Goal: Task Accomplishment & Management: Use online tool/utility

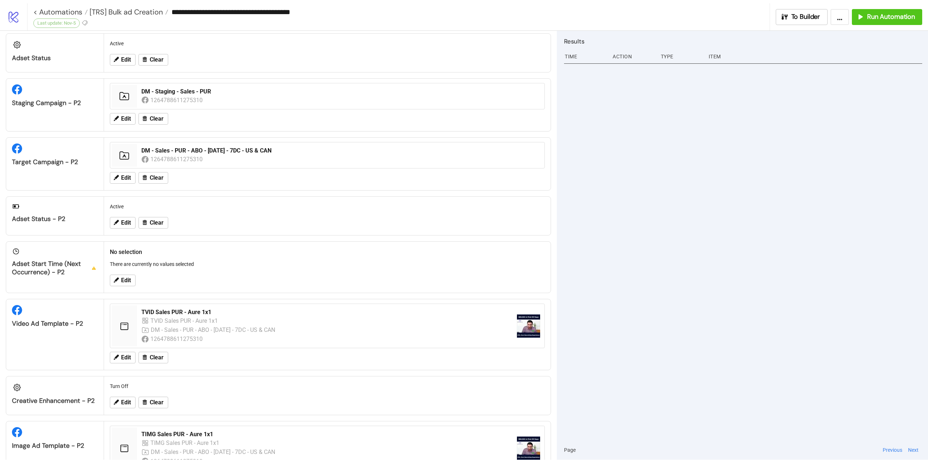
scroll to position [492, 0]
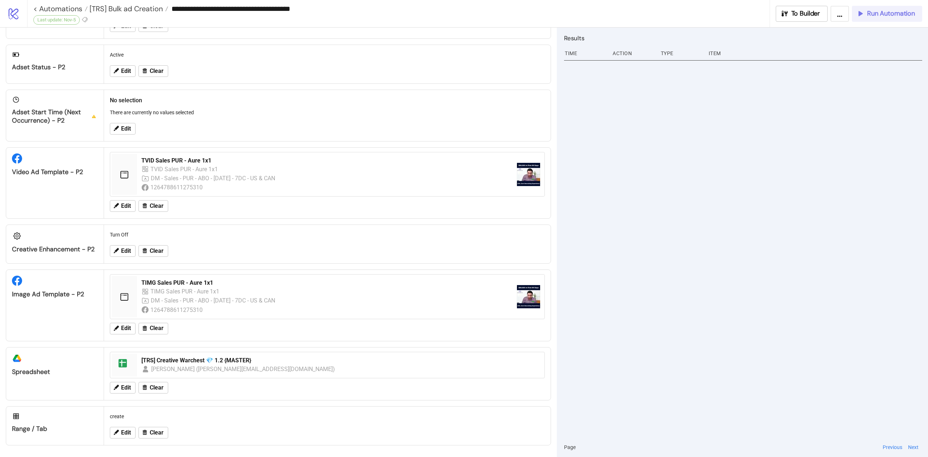
click at [885, 13] on span "Run Automation" at bounding box center [891, 13] width 48 height 8
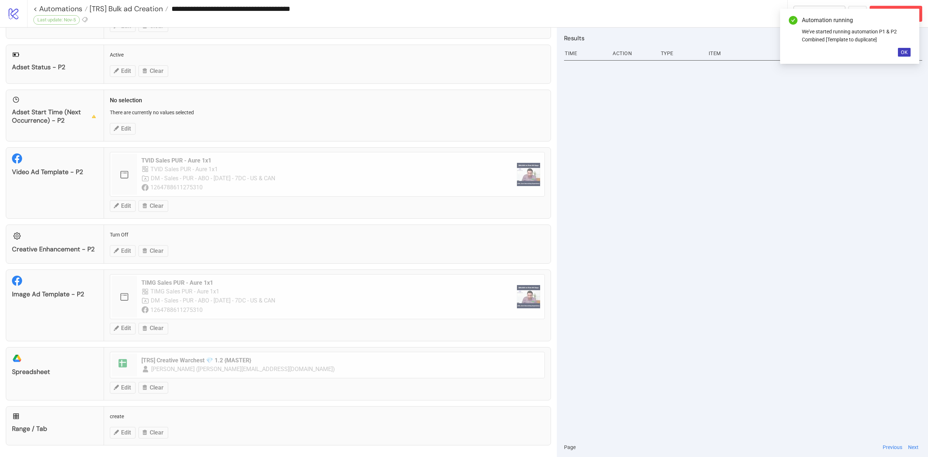
click at [908, 46] on div "Automation running We've started running automation P1 & P2 Combined [Template …" at bounding box center [849, 36] width 139 height 55
click at [904, 49] on span "OK" at bounding box center [904, 52] width 7 height 6
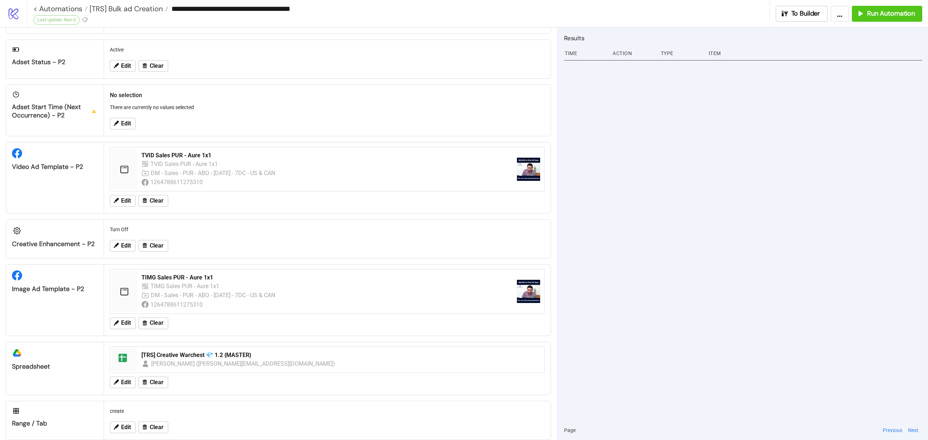
scroll to position [202, 0]
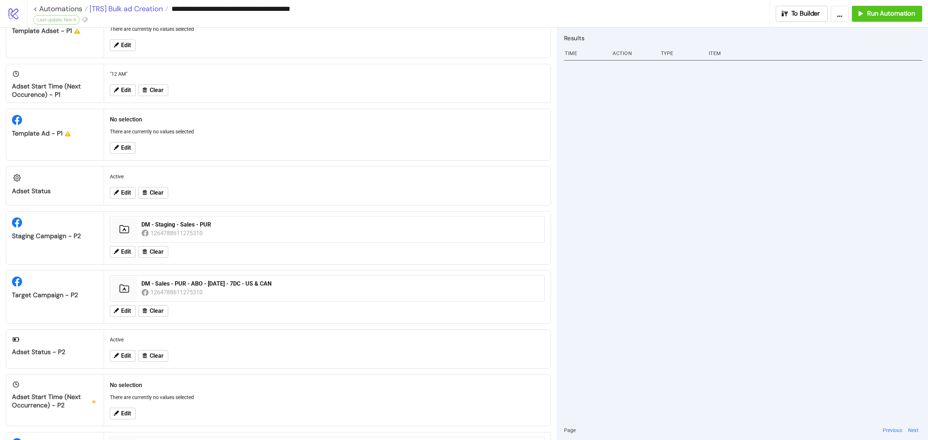
click at [109, 6] on span "[TRS] Bulk ad Creation" at bounding box center [125, 8] width 75 height 9
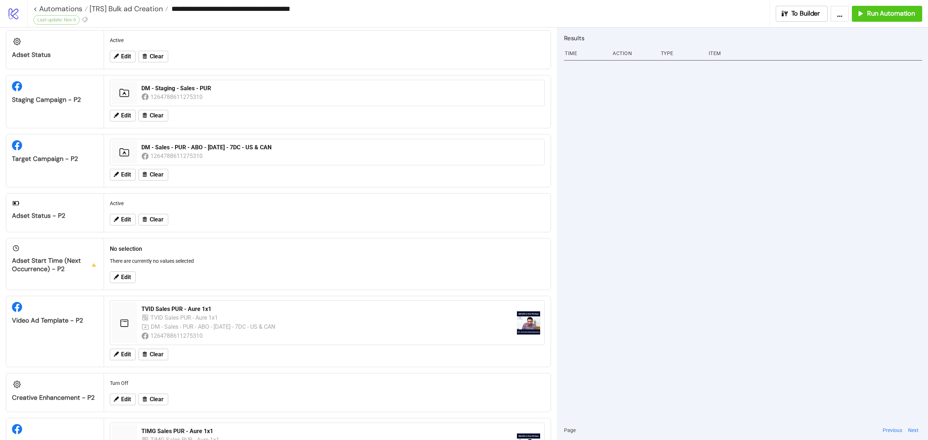
scroll to position [508, 0]
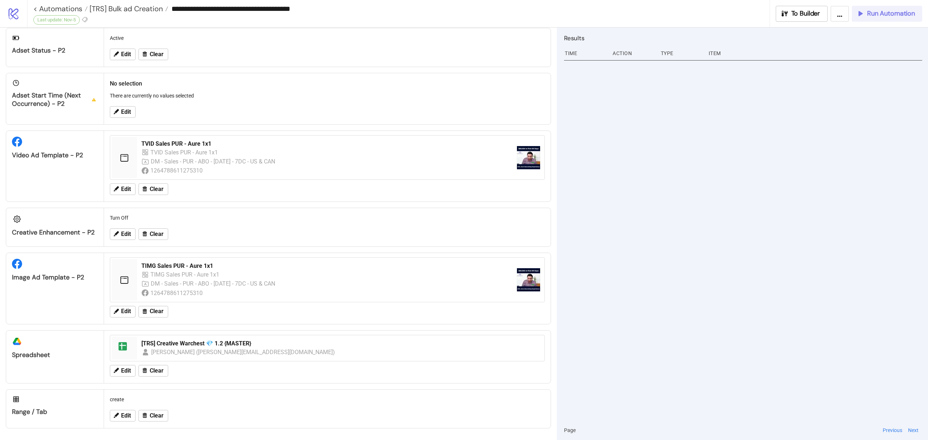
click at [888, 13] on span "Run Automation" at bounding box center [891, 13] width 48 height 8
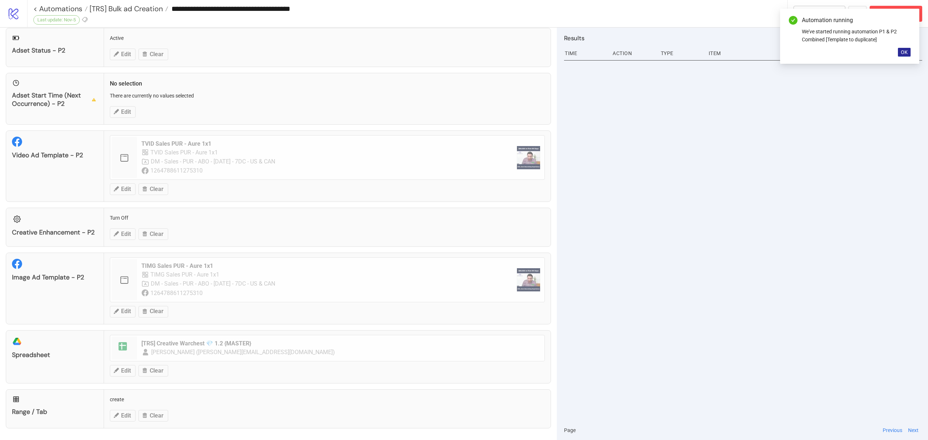
click at [900, 53] on button "OK" at bounding box center [904, 52] width 13 height 9
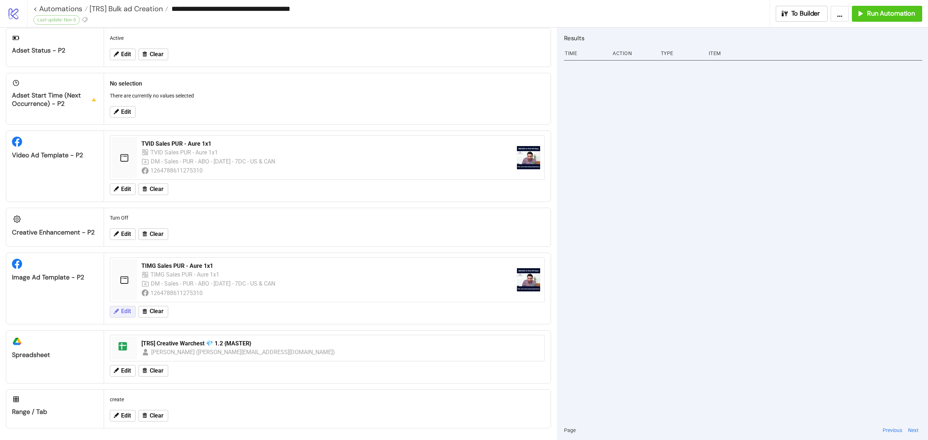
click at [125, 310] on span "Edit" at bounding box center [126, 311] width 10 height 7
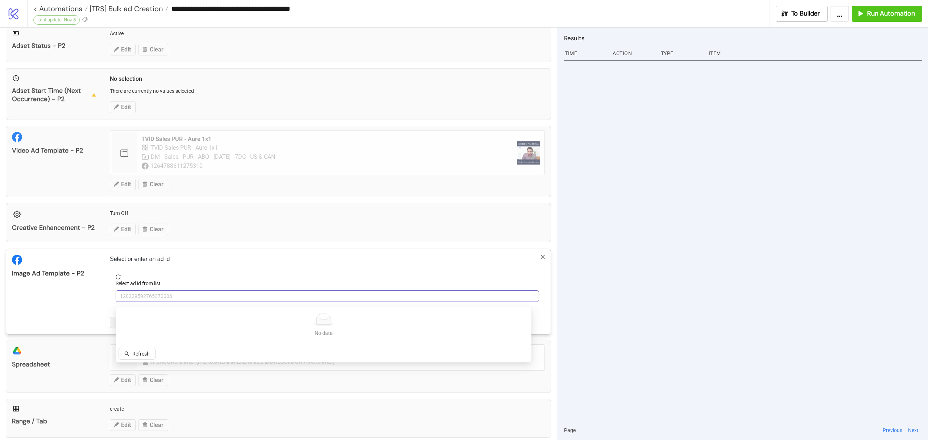
click at [187, 300] on span "120229592765370006" at bounding box center [327, 296] width 415 height 11
click at [187, 300] on input "***" at bounding box center [324, 296] width 408 height 11
type input "***"
click at [133, 352] on span "Refetch" at bounding box center [140, 354] width 17 height 6
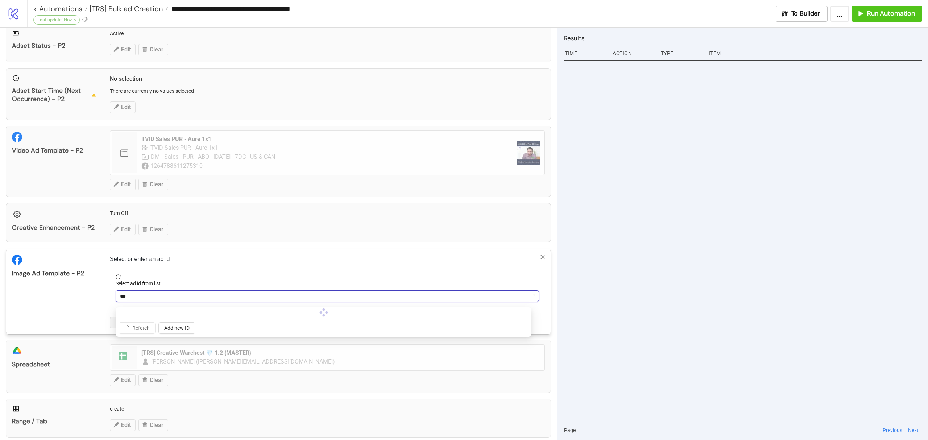
click at [150, 302] on input "***" at bounding box center [324, 296] width 408 height 11
click at [151, 299] on span "TIMG Sales PUR - Aure 1x1" at bounding box center [327, 296] width 415 height 11
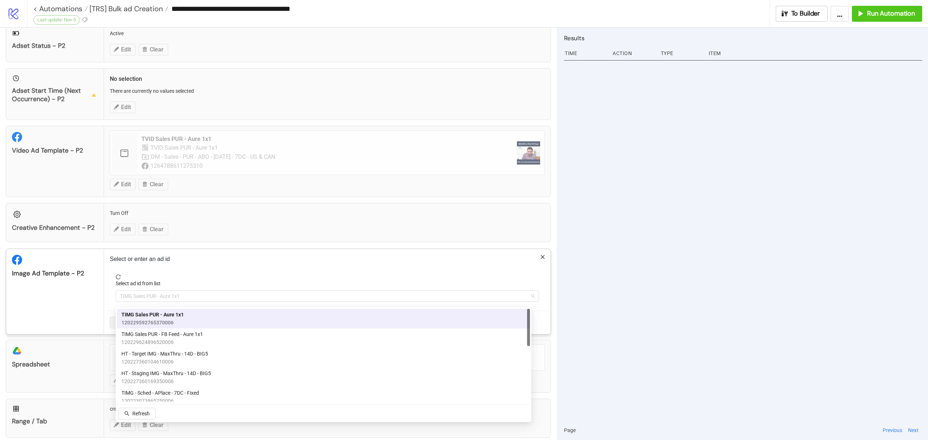
click at [151, 299] on span "TIMG Sales PUR - Aure 1x1" at bounding box center [327, 296] width 415 height 11
click at [177, 340] on span "120229624896520006" at bounding box center [162, 342] width 82 height 8
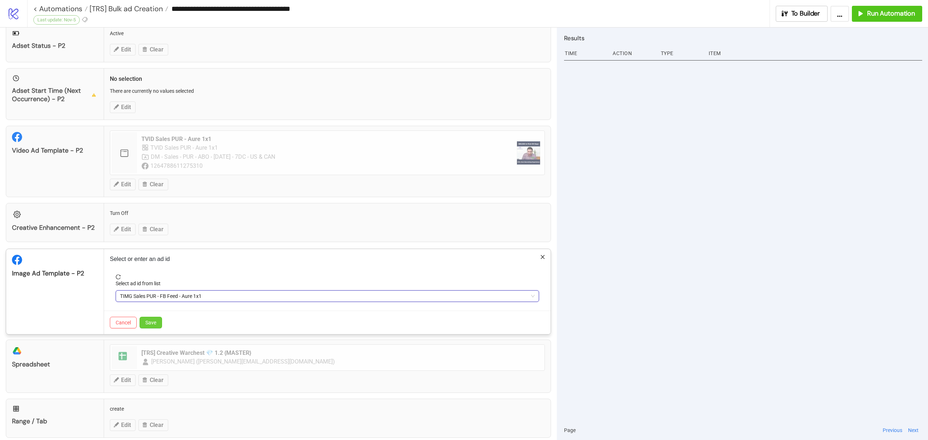
click at [154, 323] on button "Save" at bounding box center [151, 323] width 22 height 12
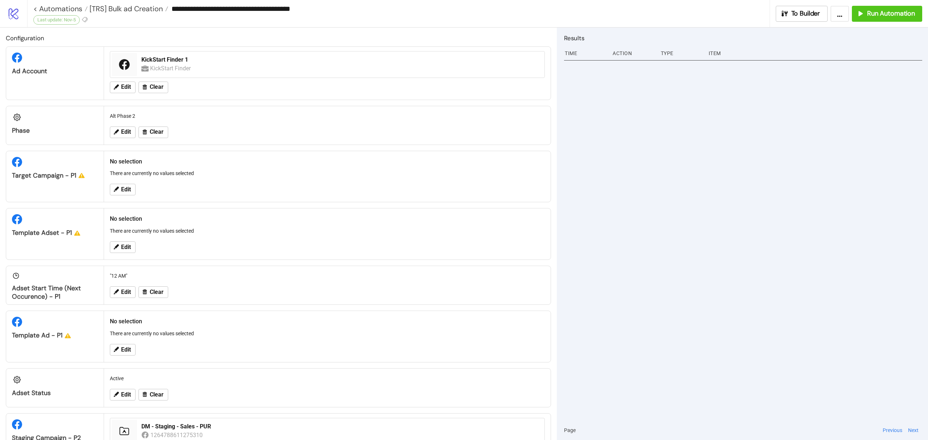
scroll to position [338, 0]
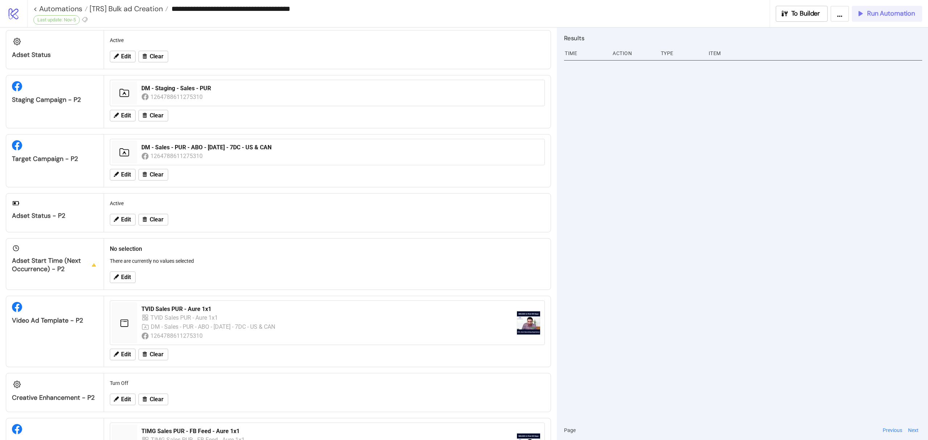
click at [906, 14] on span "Run Automation" at bounding box center [891, 13] width 48 height 8
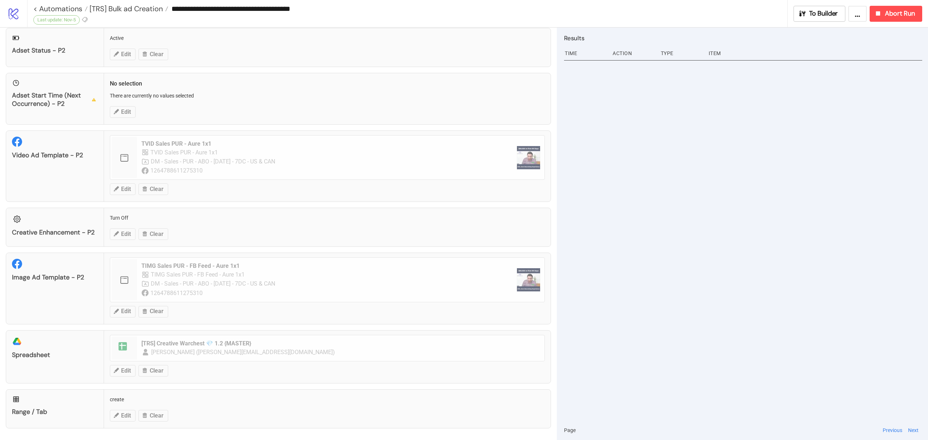
scroll to position [267, 0]
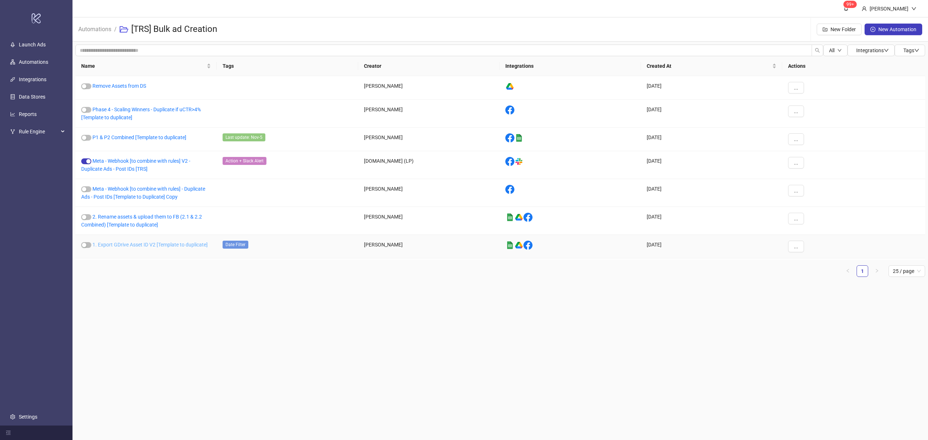
click at [146, 245] on link "1. Export GDrive Asset ID V2 [Template to duplicate]" at bounding box center [149, 245] width 115 height 6
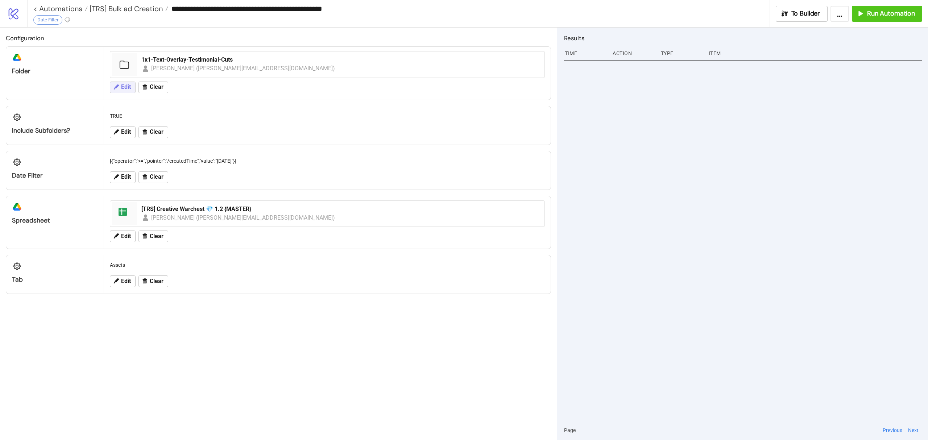
click at [120, 87] on button "Edit" at bounding box center [123, 88] width 26 height 12
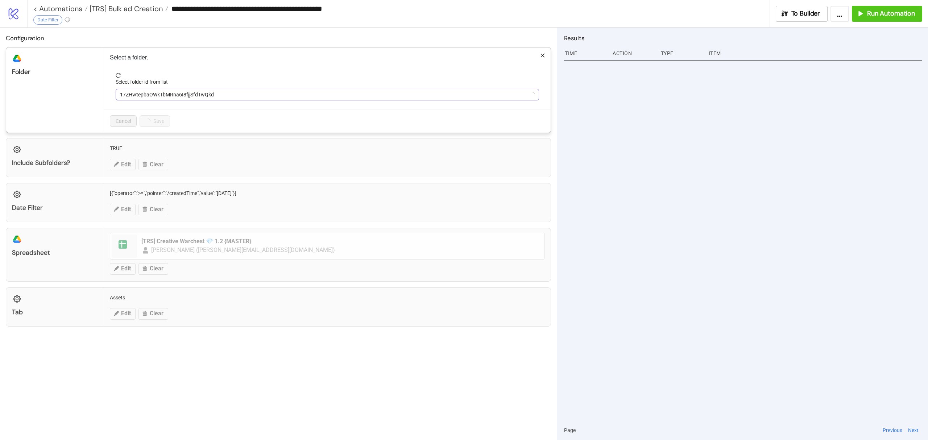
click at [200, 89] on div "17ZHwtepbaOWkTbMRna6I8fjjSfdTwQkd" at bounding box center [327, 95] width 423 height 12
click at [204, 93] on span "17ZHwtepbaOWkTbMRna6I8fjjSfdTwQkd" at bounding box center [327, 94] width 415 height 11
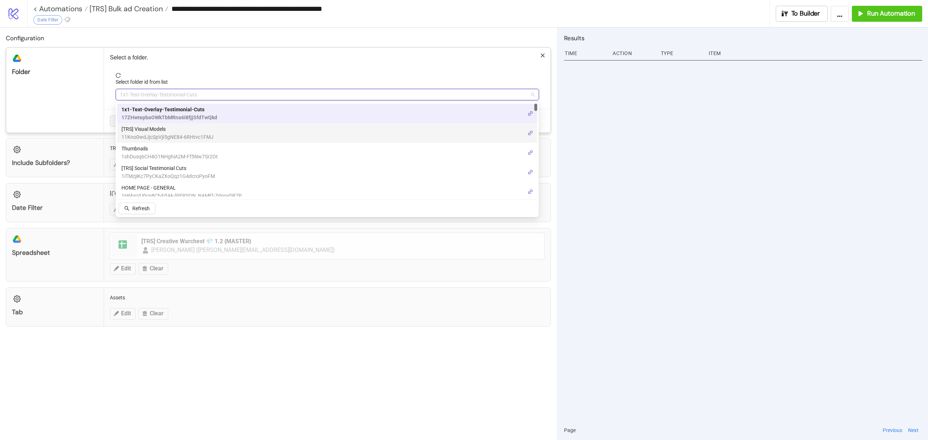
click at [178, 133] on span "11Kno0wdJjcSpVjI5gNE84-6RHtvc1FMJ" at bounding box center [167, 137] width 92 height 8
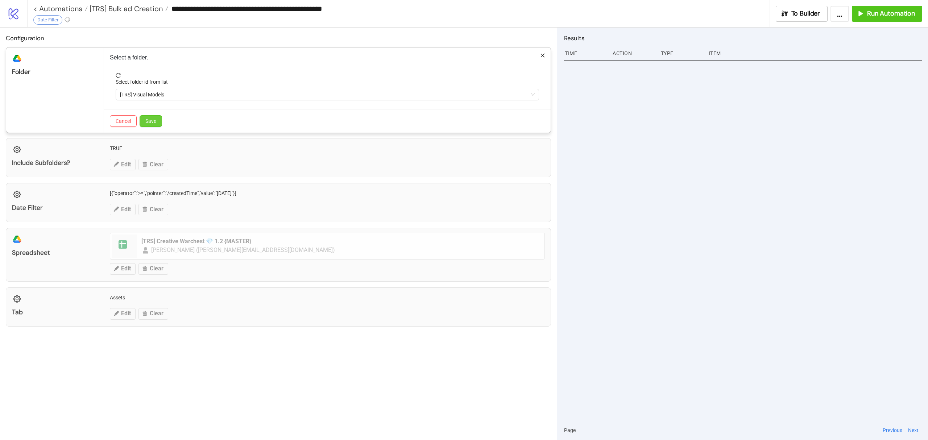
click at [154, 117] on button "Save" at bounding box center [151, 121] width 22 height 12
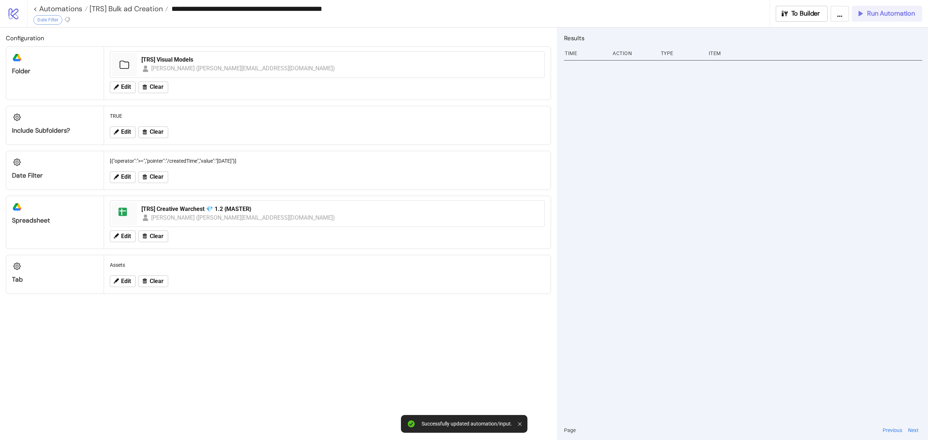
click at [886, 14] on span "Run Automation" at bounding box center [891, 13] width 48 height 8
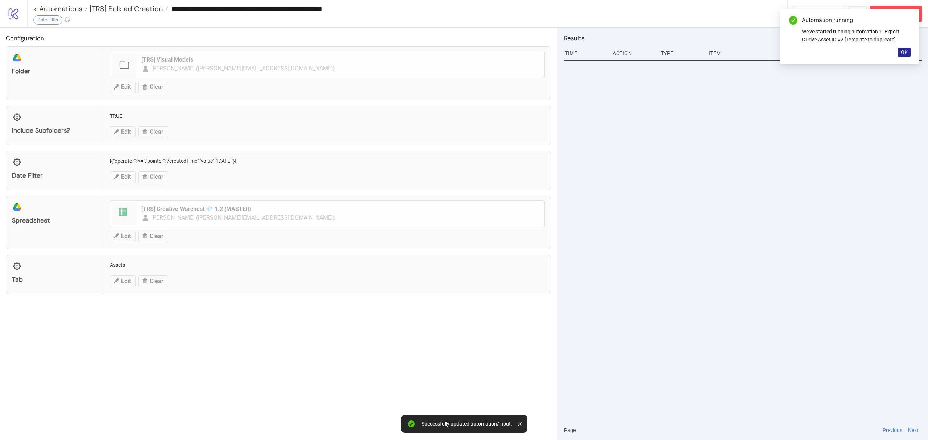
click at [905, 53] on span "OK" at bounding box center [904, 52] width 7 height 6
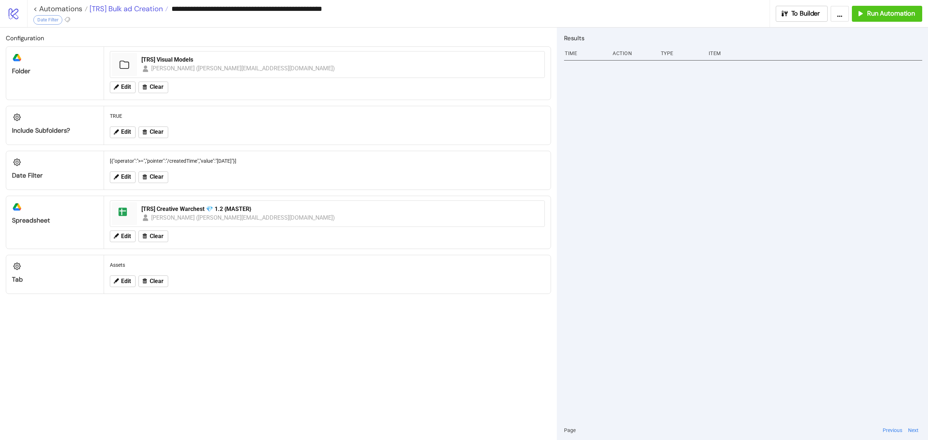
click at [144, 4] on span "[TRS] Bulk ad Creation" at bounding box center [125, 8] width 75 height 9
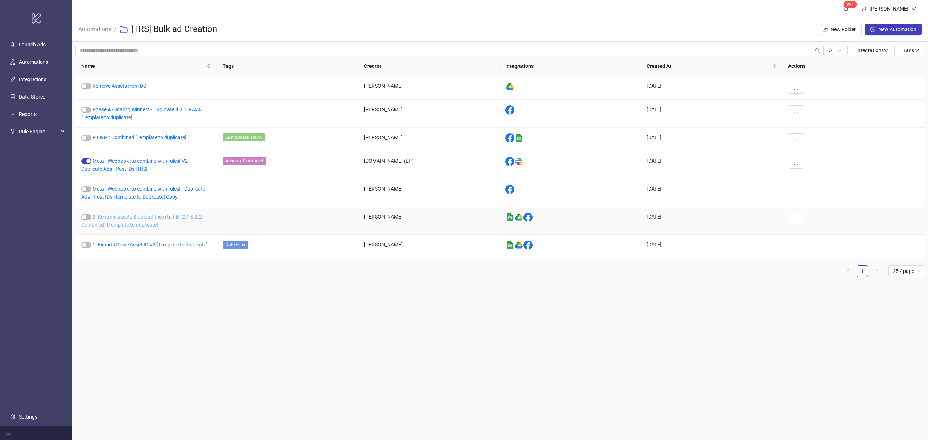
click at [137, 219] on link "2. Rename assets & upload them to FB (2.1 & 2.2 Combined) [Template to duplicat…" at bounding box center [141, 221] width 121 height 14
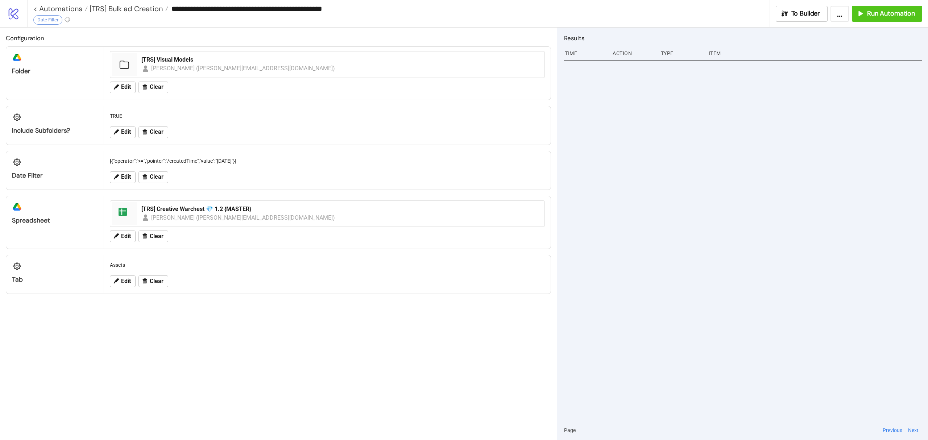
type input "**********"
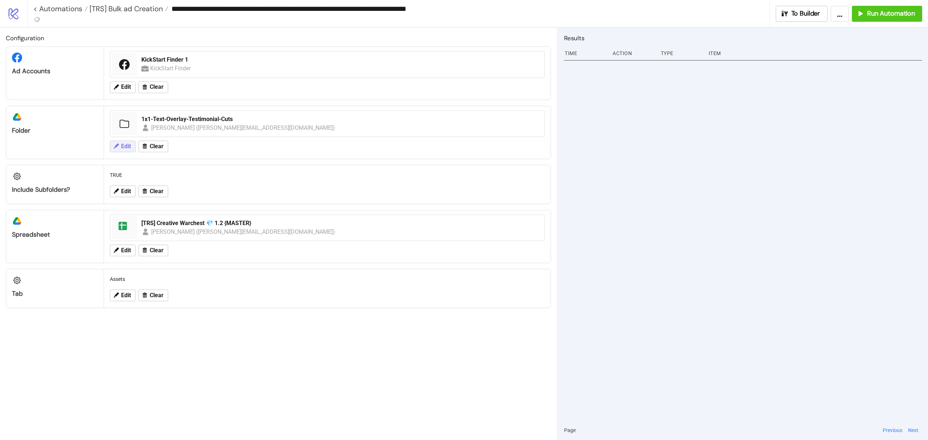
click at [124, 145] on span "Edit" at bounding box center [126, 146] width 10 height 7
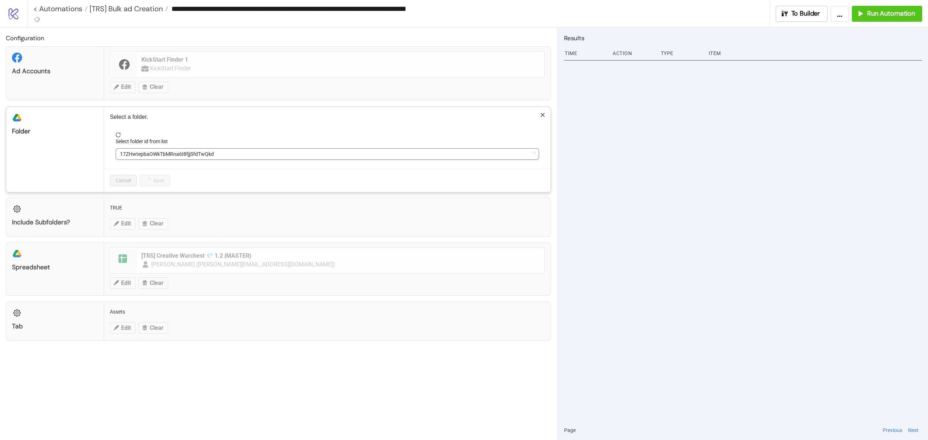
click at [196, 153] on span "17ZHwtepbaOWkTbMRna6I8fjjSfdTwQkd" at bounding box center [327, 154] width 415 height 11
type input "**"
click at [196, 153] on span "1x1-Text-Overlay-Testimonial-Cuts" at bounding box center [327, 154] width 415 height 11
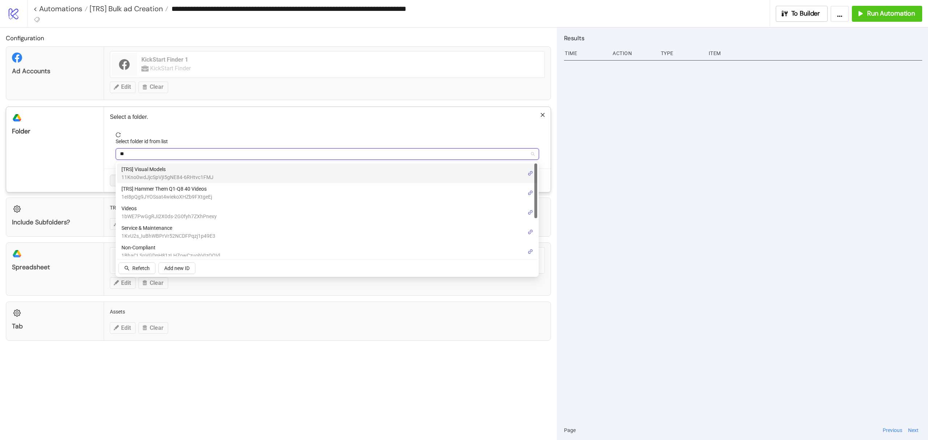
type input "***"
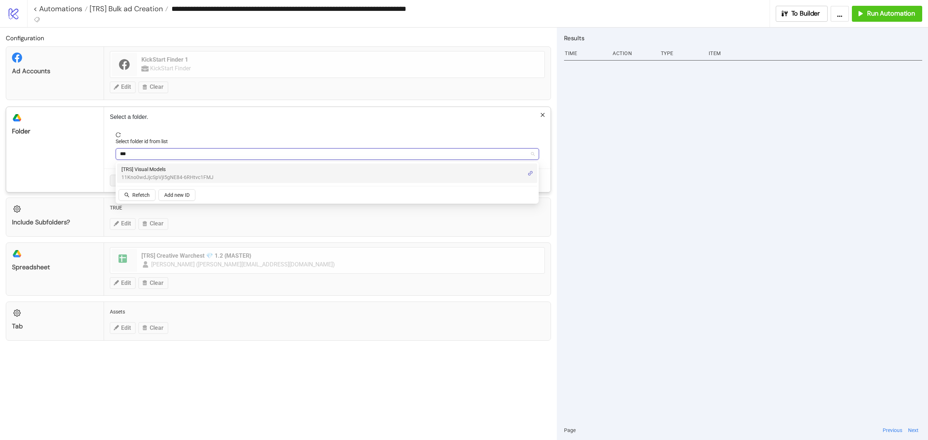
click at [175, 167] on span "[TRS] Visual Models" at bounding box center [167, 169] width 92 height 8
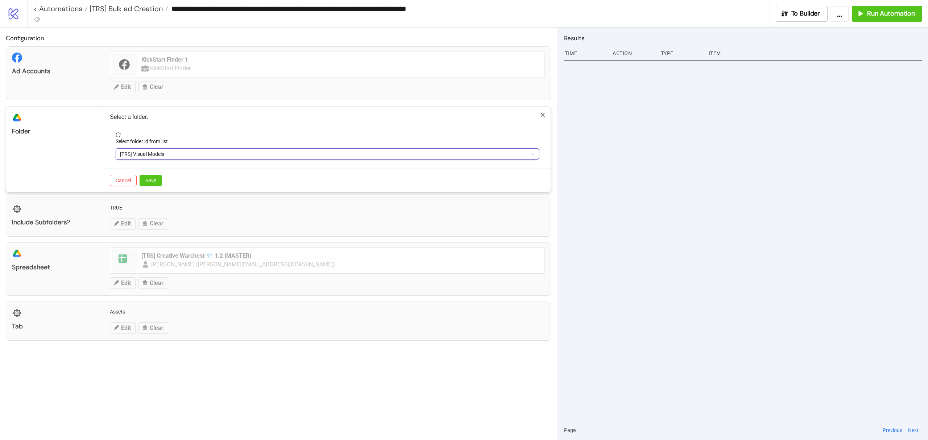
click at [163, 184] on div "Cancel Save" at bounding box center [327, 181] width 447 height 24
click at [153, 181] on span "Save" at bounding box center [150, 181] width 11 height 6
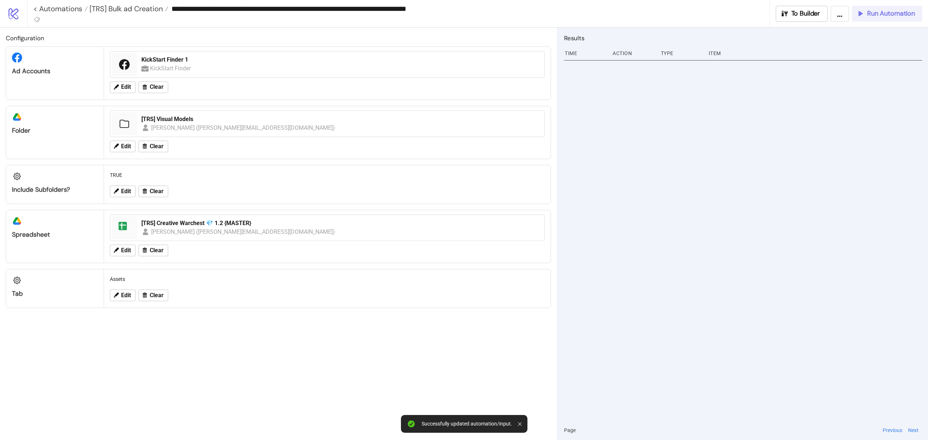
click at [869, 13] on span "Run Automation" at bounding box center [891, 13] width 48 height 8
